Goal: Navigation & Orientation: Find specific page/section

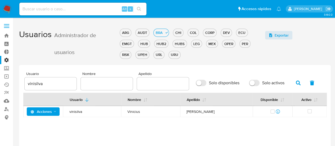
click at [10, 25] on label at bounding box center [6, 25] width 13 height 11
click at [0, 0] on input "checkbox" at bounding box center [0, 0] width 0 height 0
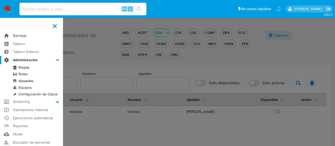
click at [12, 38] on link "Bandeja" at bounding box center [31, 36] width 63 height 8
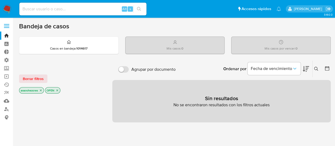
click at [42, 91] on icon "close-filter" at bounding box center [40, 90] width 3 height 3
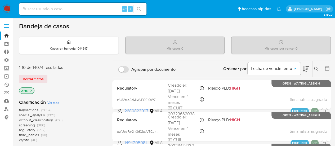
click at [31, 89] on icon "close-filter" at bounding box center [31, 90] width 3 height 3
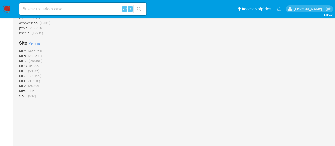
scroll to position [476, 0]
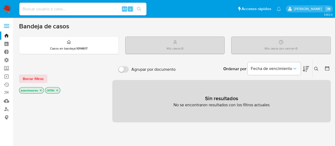
click at [9, 27] on label at bounding box center [6, 25] width 13 height 11
click at [0, 0] on input "checkbox" at bounding box center [0, 0] width 0 height 0
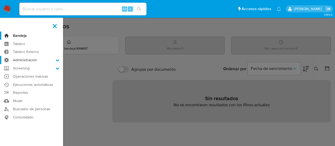
click at [26, 59] on label "Administración" at bounding box center [31, 60] width 63 height 8
click at [0, 0] on input "Administración" at bounding box center [0, 0] width 0 height 0
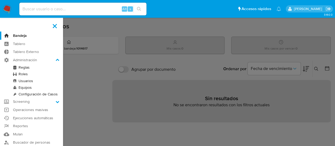
click at [33, 86] on link "Equipos" at bounding box center [31, 87] width 63 height 7
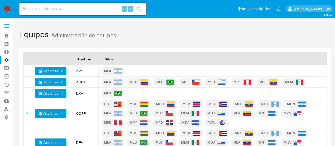
click at [7, 60] on label "Administración" at bounding box center [31, 60] width 63 height 8
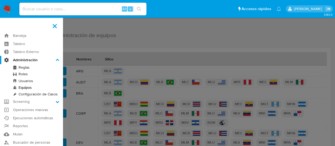
click at [0, 0] on input "Administración" at bounding box center [0, 0] width 0 height 0
click at [30, 81] on link "Usuarios" at bounding box center [31, 81] width 63 height 7
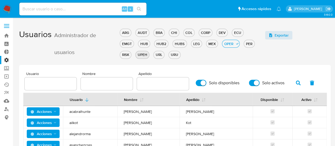
click at [136, 53] on div "UPEH" at bounding box center [143, 54] width 14 height 5
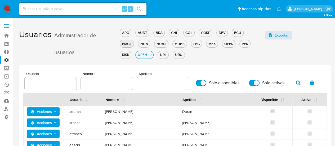
click at [134, 41] on div "EMGT" at bounding box center [127, 43] width 14 height 5
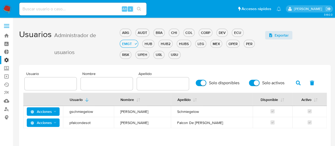
click at [5, 62] on label "Administración" at bounding box center [31, 60] width 63 height 8
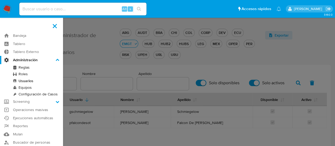
click at [0, 0] on input "Administración" at bounding box center [0, 0] width 0 height 0
click at [30, 87] on link "Equipos" at bounding box center [31, 87] width 63 height 7
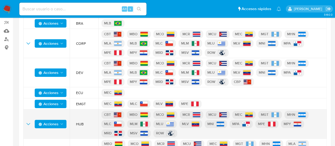
scroll to position [79, 0]
